Goal: Browse casually

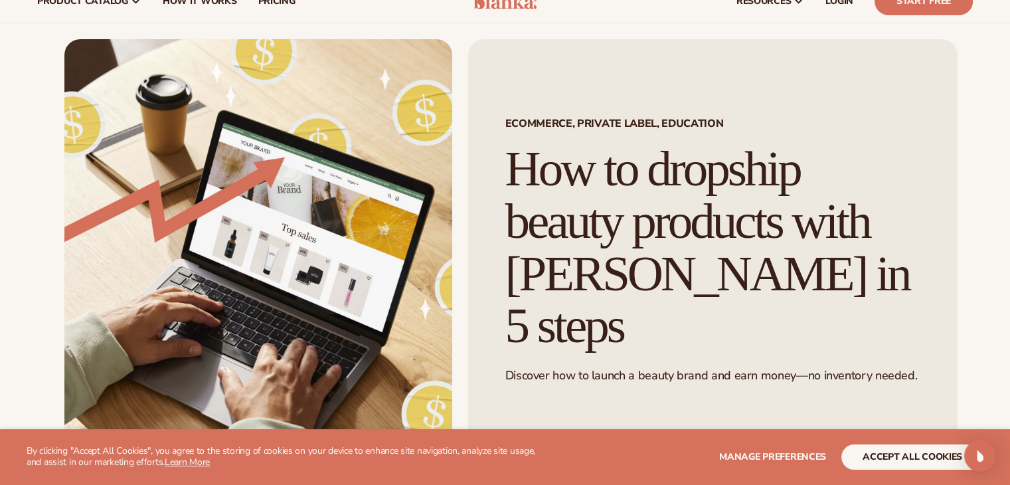
scroll to position [50, 0]
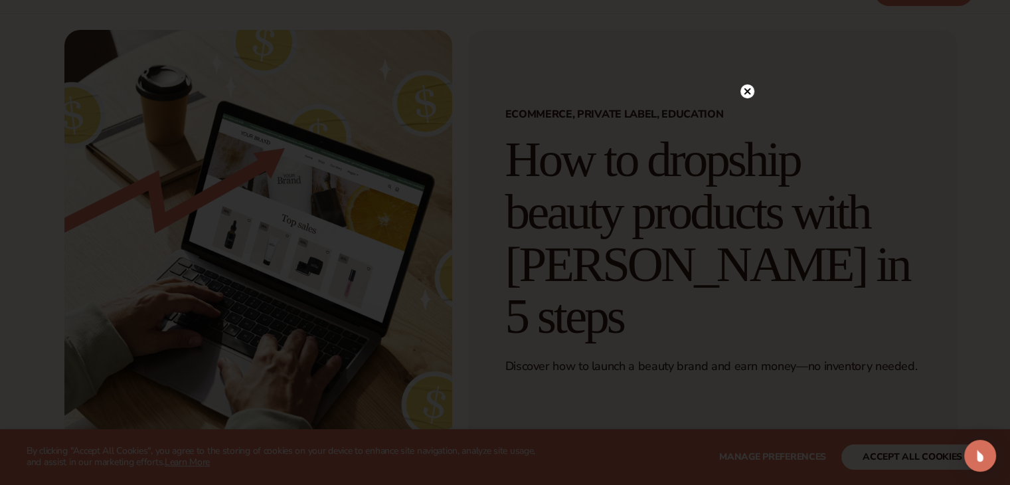
click at [748, 87] on circle at bounding box center [747, 91] width 14 height 14
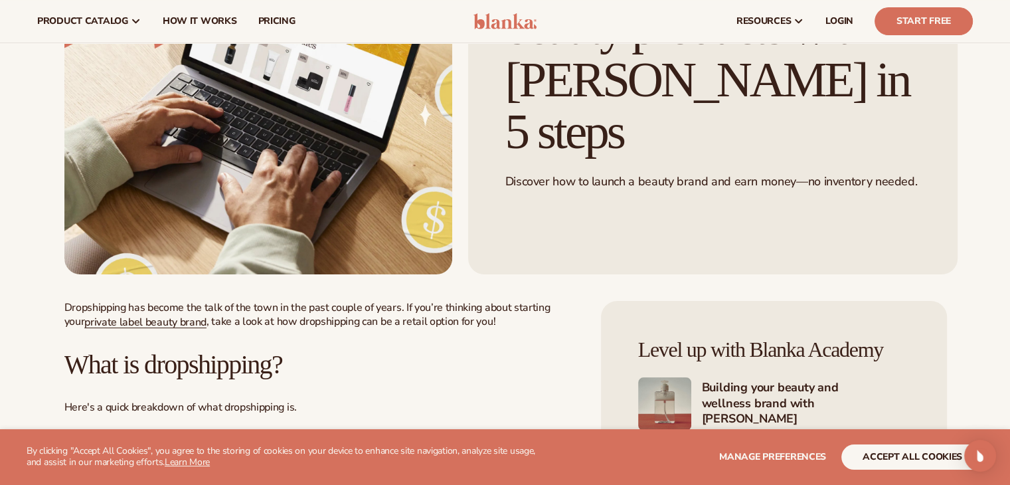
scroll to position [0, 0]
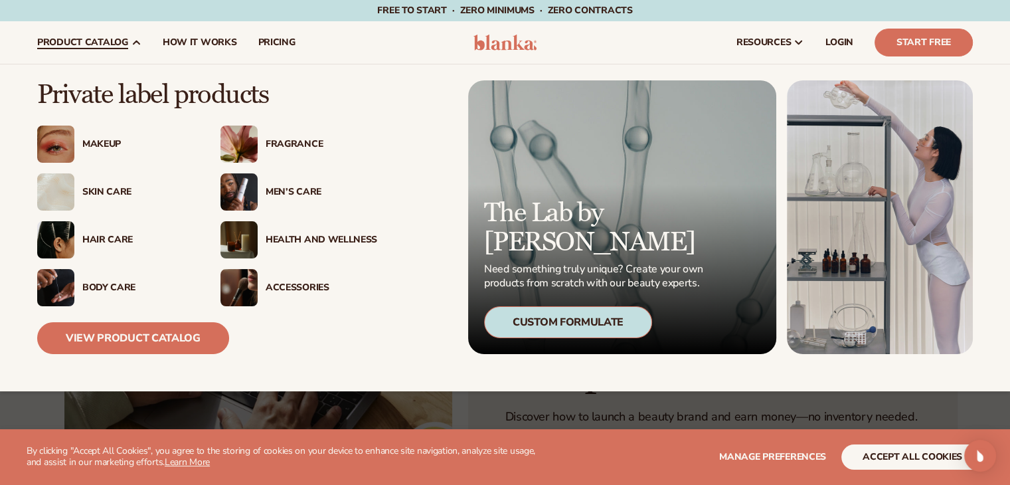
click at [107, 149] on div "Makeup" at bounding box center [138, 144] width 112 height 11
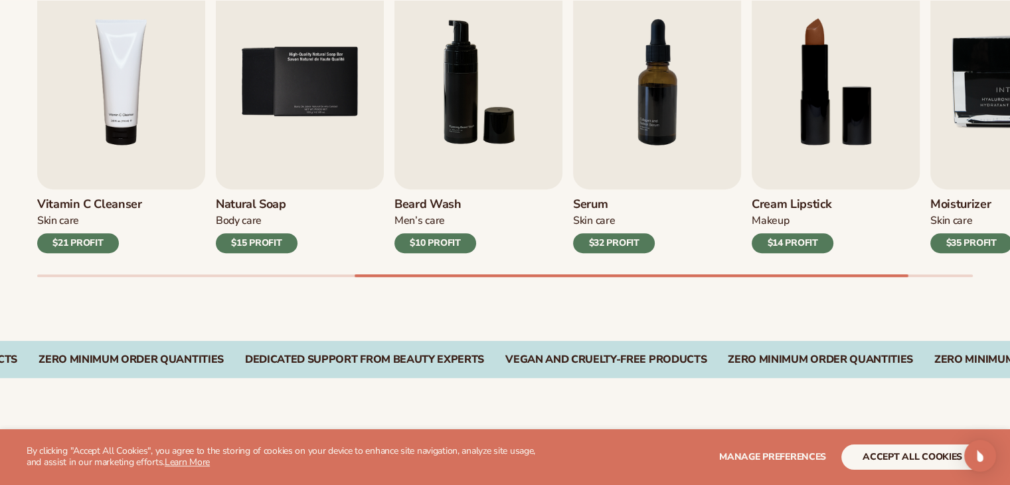
scroll to position [503, 0]
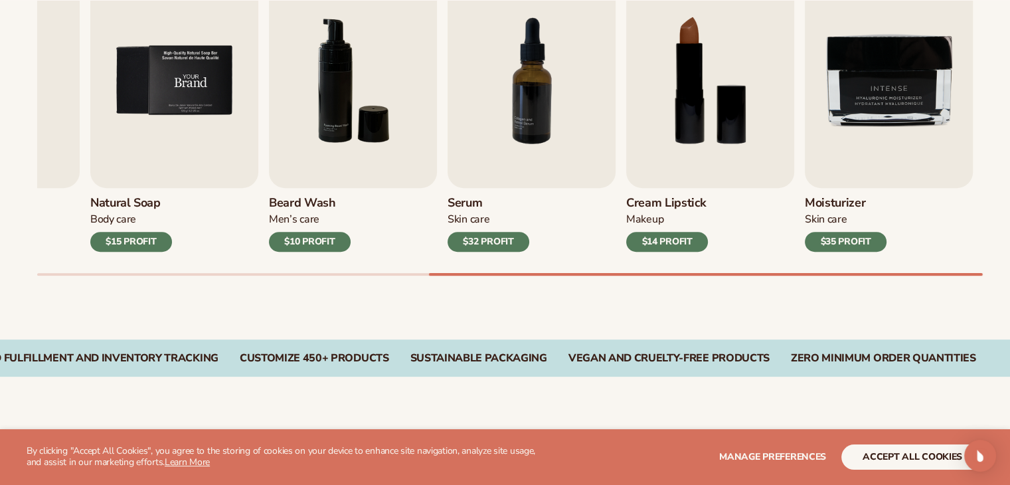
click at [853, 177] on img "9 / 9" at bounding box center [889, 80] width 168 height 214
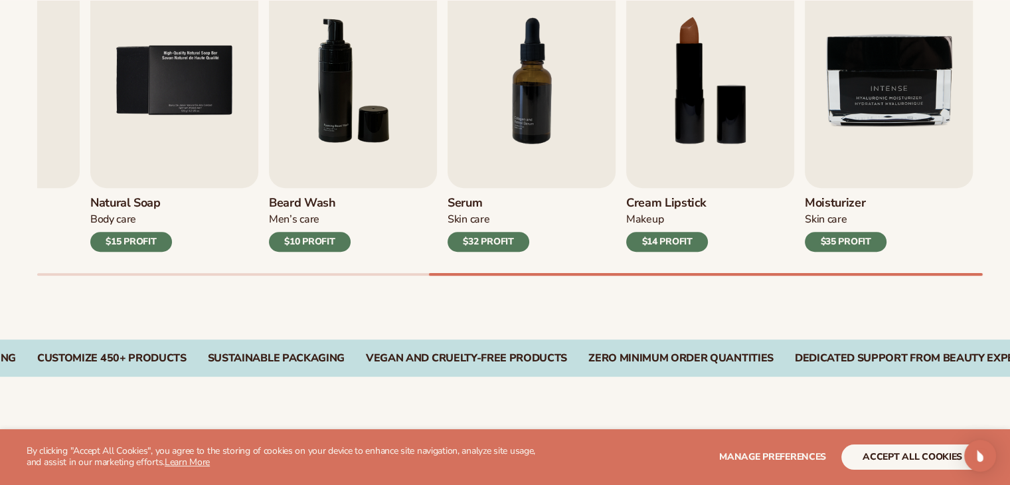
click at [881, 199] on h3 "Moisturizer" at bounding box center [846, 203] width 82 height 15
click at [859, 200] on h3 "Moisturizer" at bounding box center [846, 203] width 82 height 15
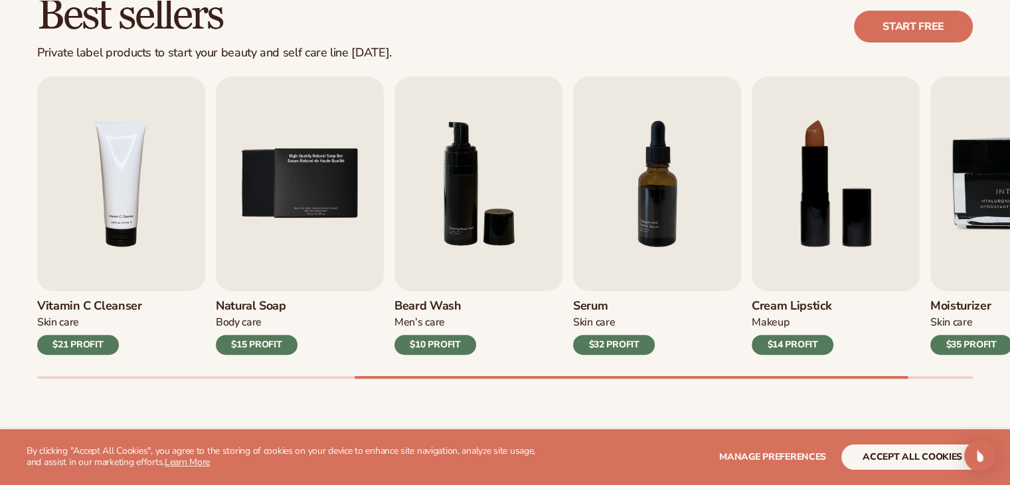
scroll to position [401, 0]
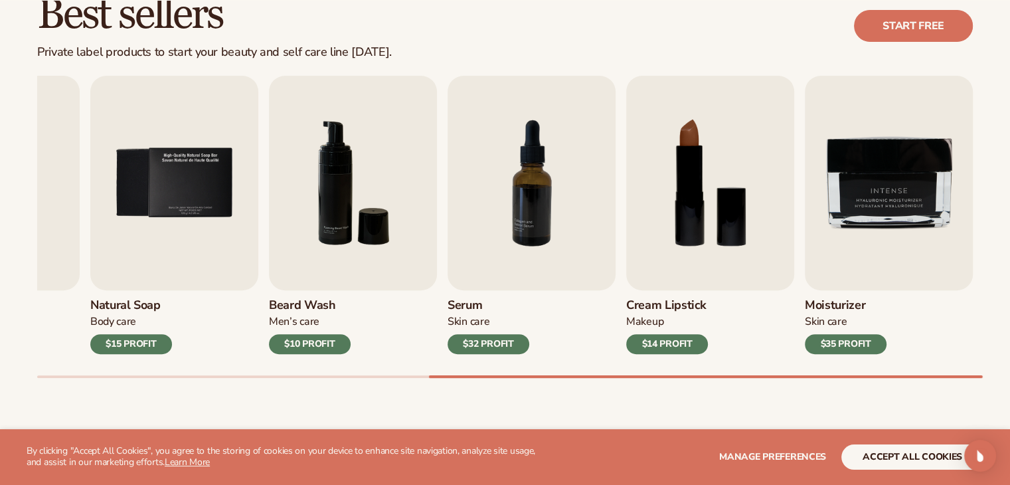
click at [848, 343] on div "$35 PROFIT" at bounding box center [846, 344] width 82 height 20
click at [934, 26] on link "Start free" at bounding box center [913, 26] width 119 height 32
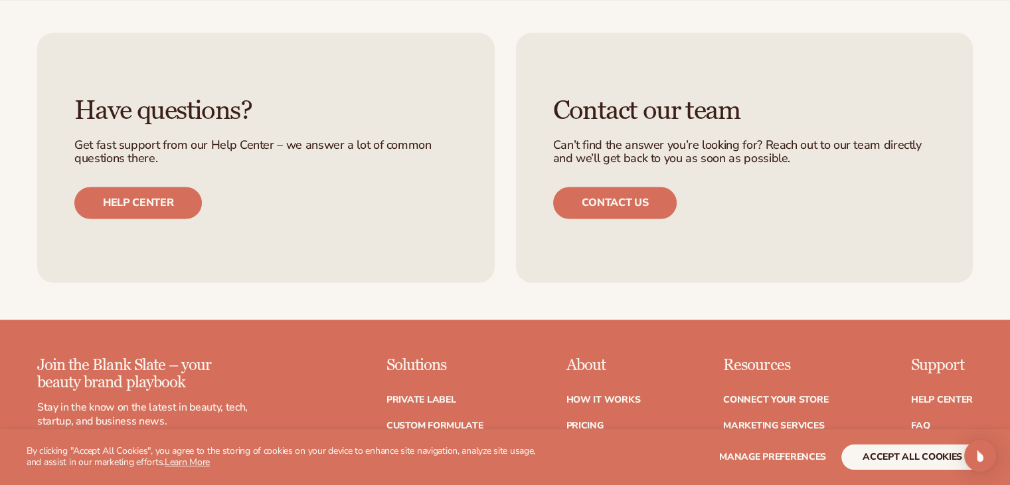
scroll to position [2349, 0]
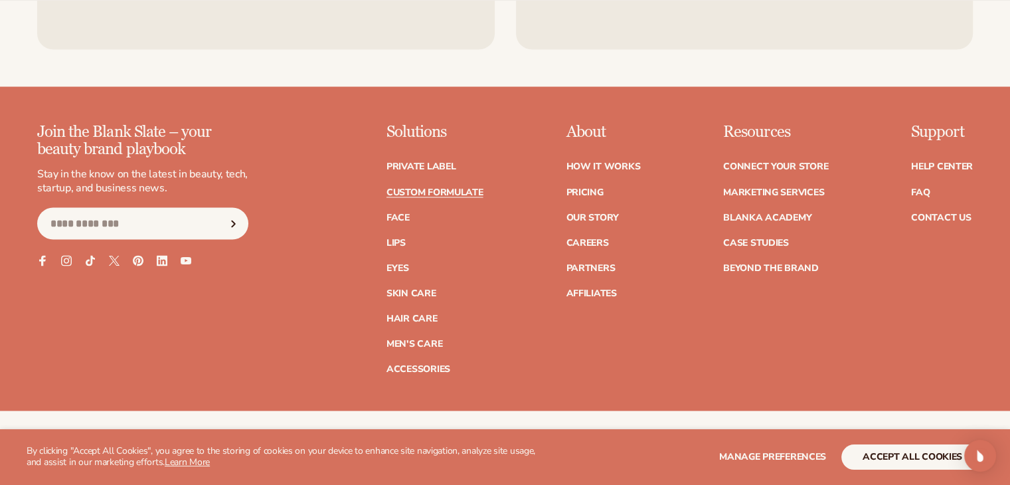
click at [427, 192] on link "Custom formulate" at bounding box center [434, 191] width 97 height 9
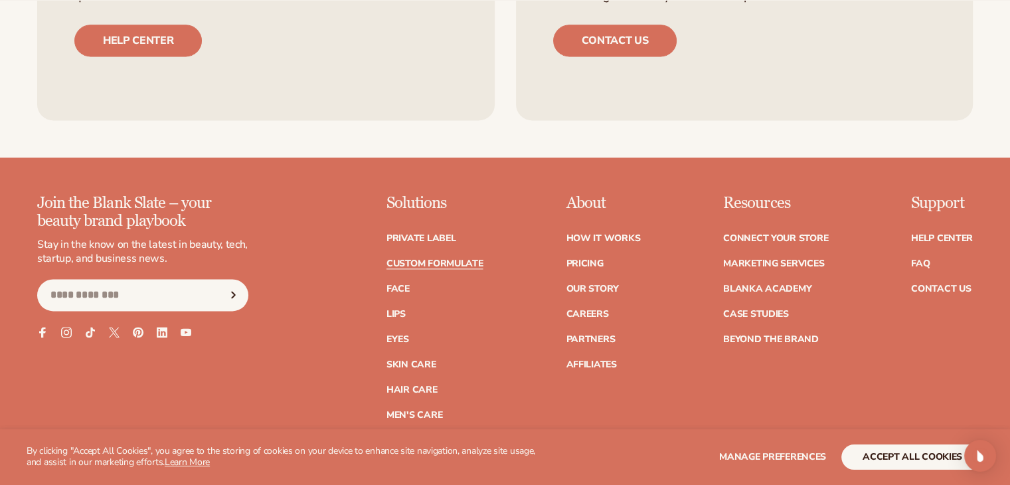
scroll to position [1839, 0]
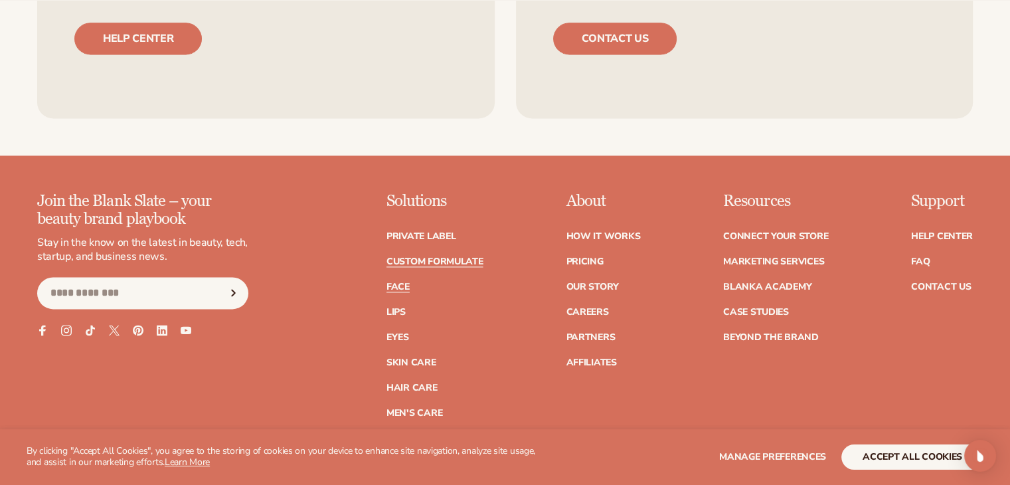
click at [402, 283] on link "Face" at bounding box center [397, 286] width 23 height 9
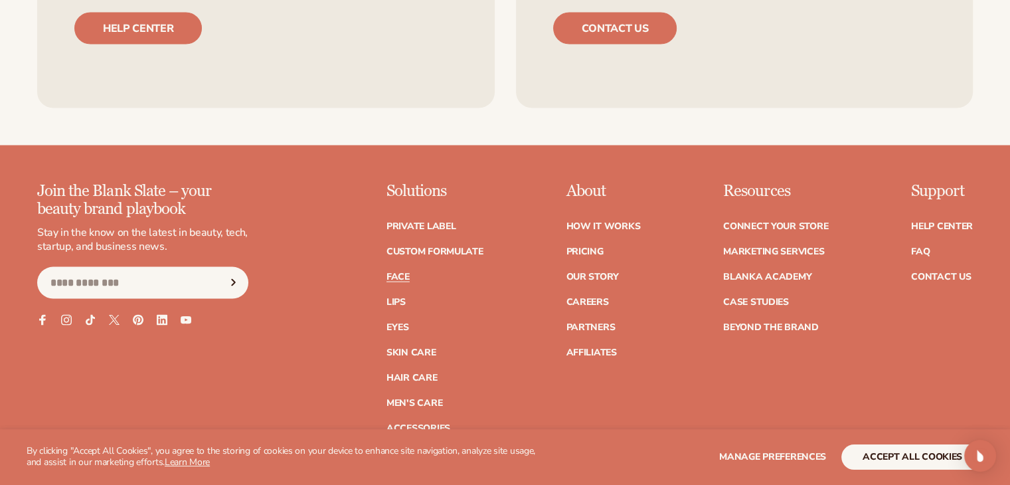
scroll to position [2583, 0]
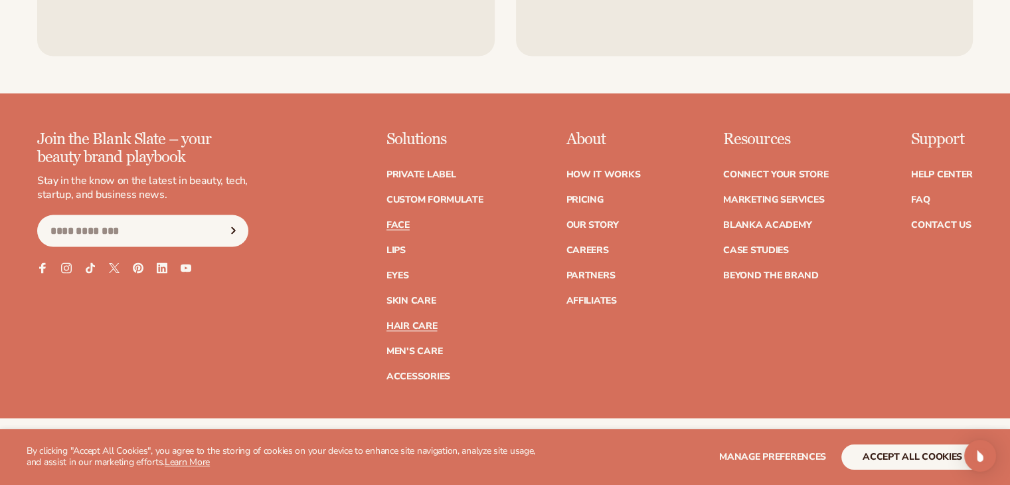
click at [424, 321] on link "Hair Care" at bounding box center [411, 325] width 50 height 9
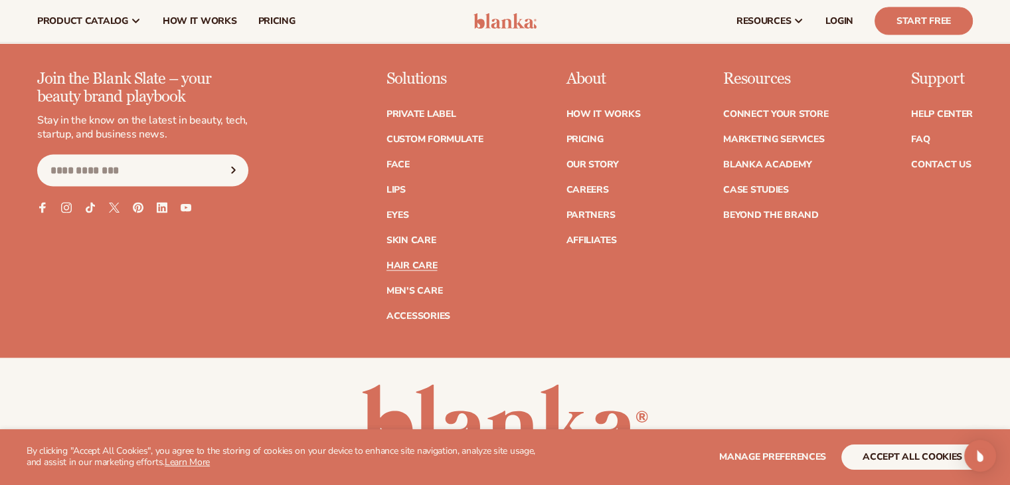
scroll to position [2641, 0]
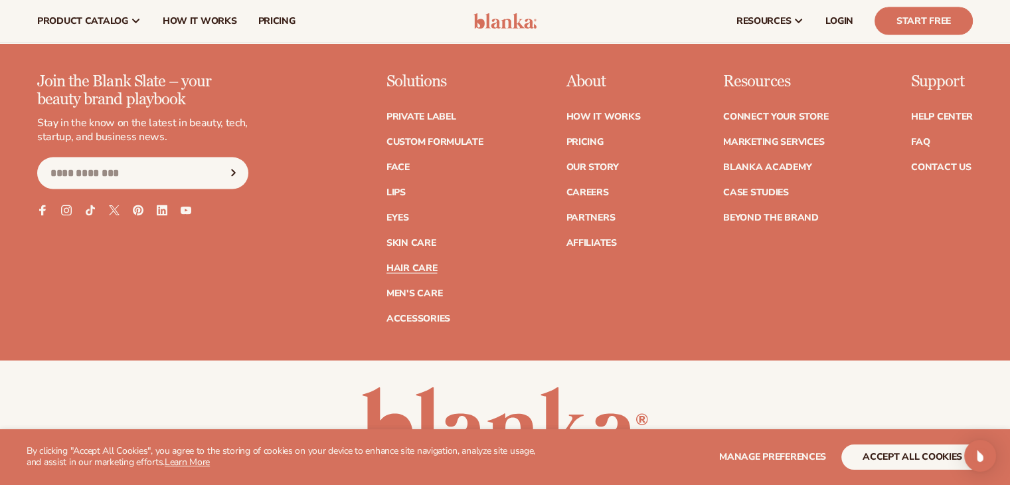
click at [579, 199] on ul "How It Works Pricing Our Story Careers Partners Affiliates" at bounding box center [603, 173] width 74 height 149
click at [591, 191] on link "Careers" at bounding box center [587, 192] width 42 height 9
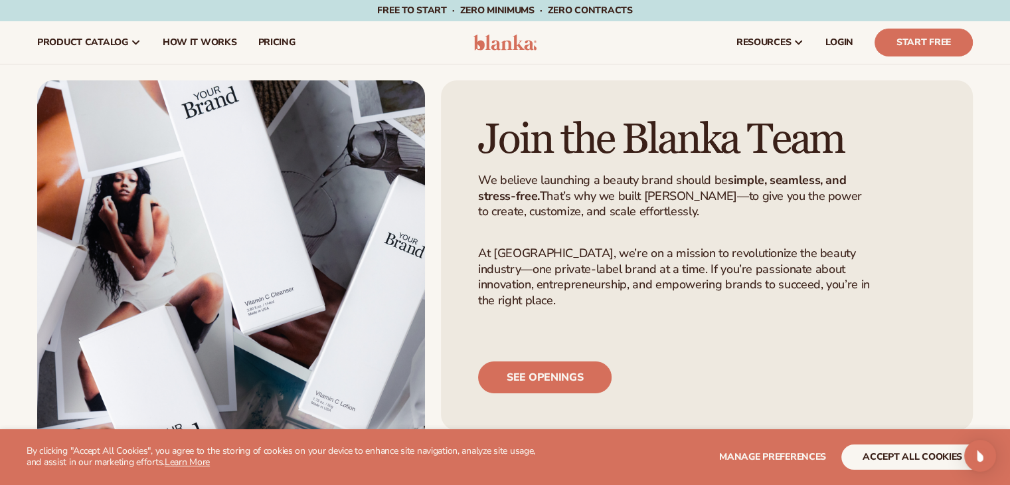
click at [506, 37] on img at bounding box center [504, 43] width 63 height 16
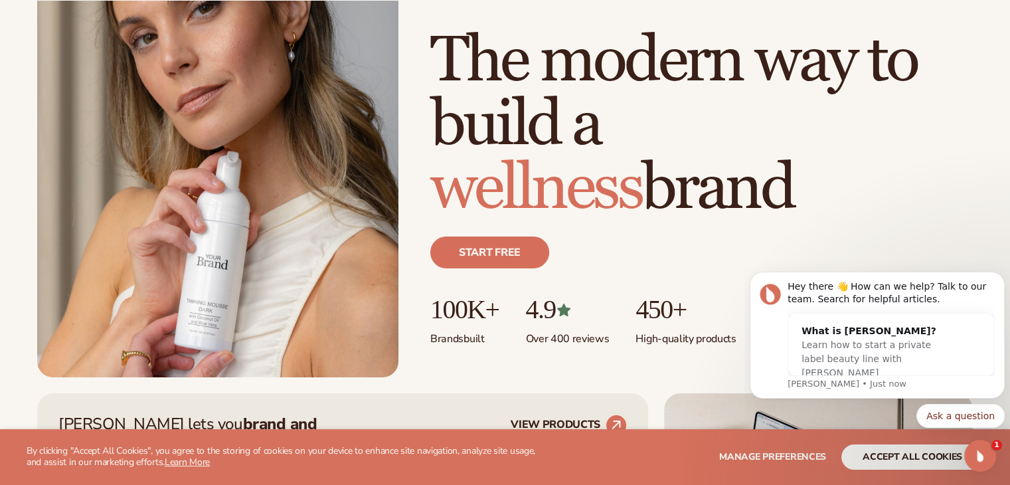
click at [600, 194] on span "wellness" at bounding box center [535, 188] width 211 height 78
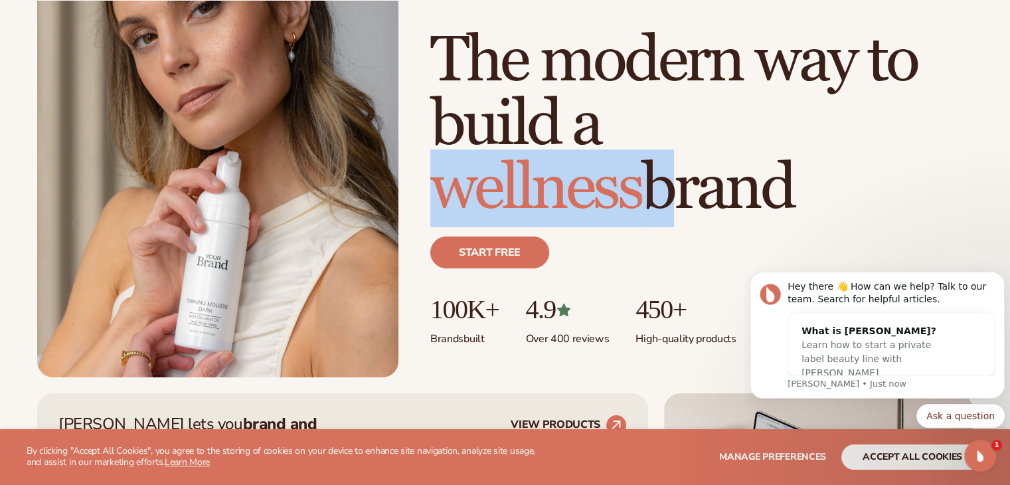
click at [600, 194] on span "wellness" at bounding box center [535, 188] width 211 height 78
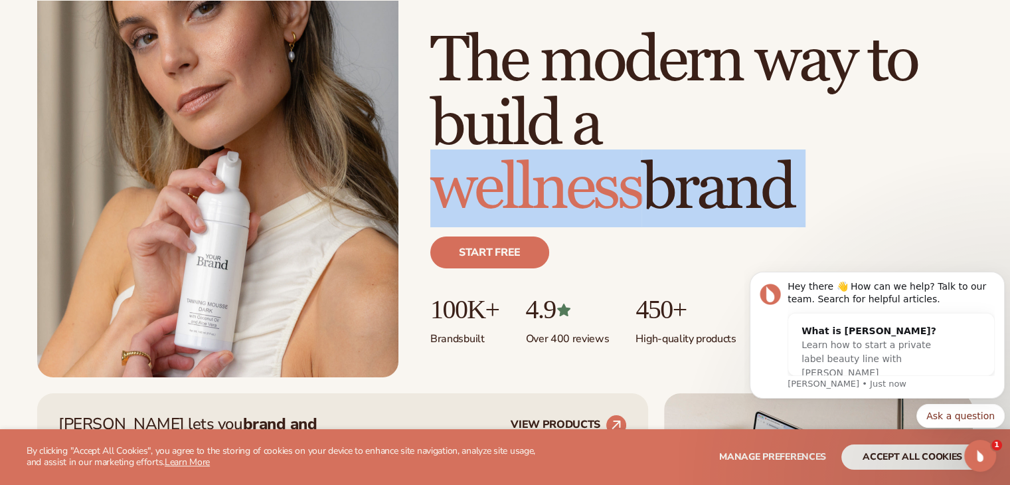
click at [600, 194] on span "wellness" at bounding box center [535, 188] width 211 height 78
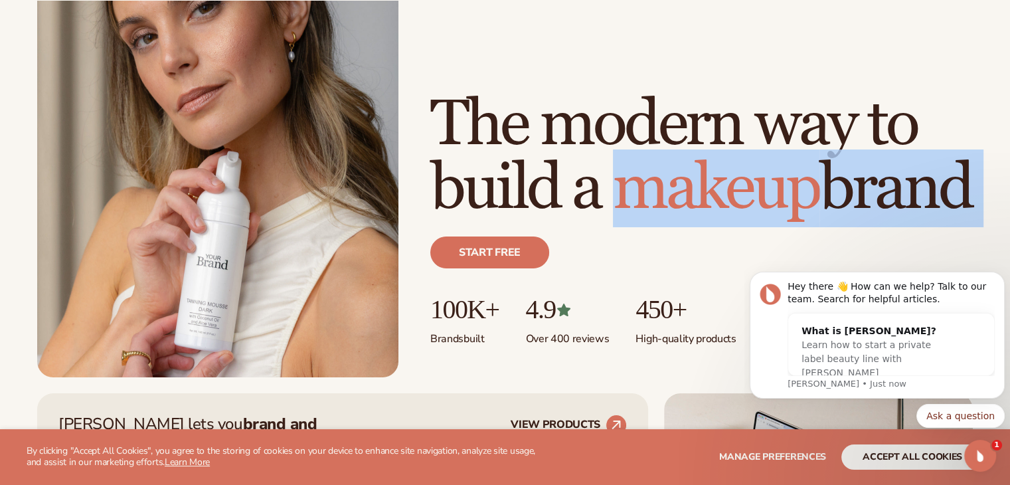
click at [613, 194] on span "makeup" at bounding box center [716, 188] width 206 height 78
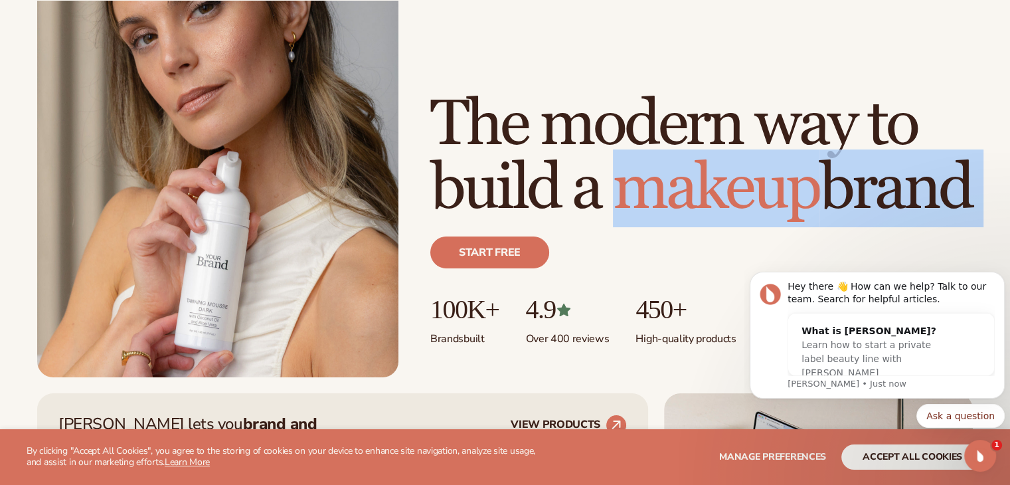
click at [613, 194] on span "makeup" at bounding box center [716, 188] width 206 height 78
